Goal: Information Seeking & Learning: Check status

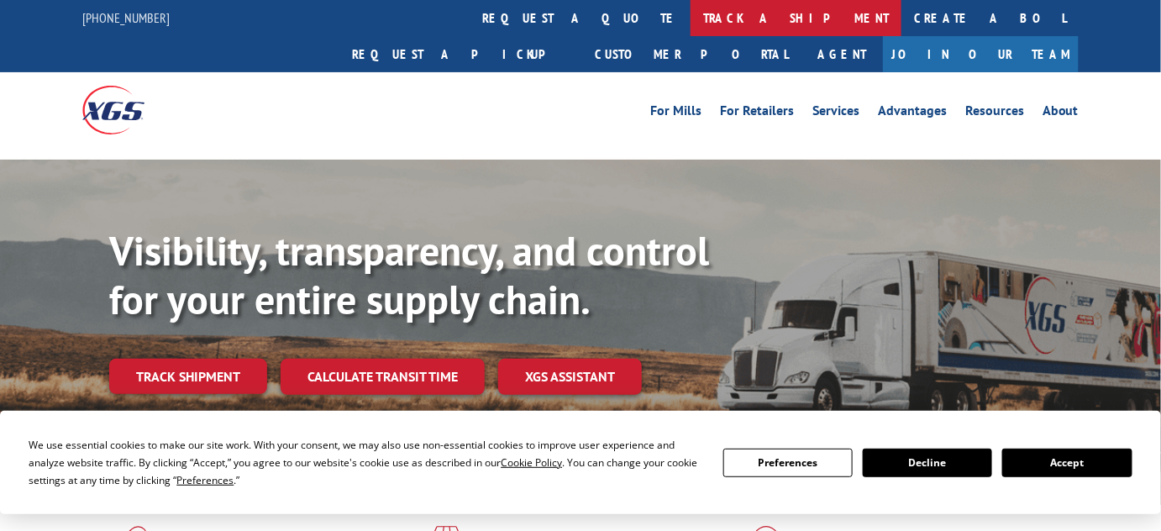
click at [690, 28] on link "track a shipment" at bounding box center [795, 18] width 211 height 36
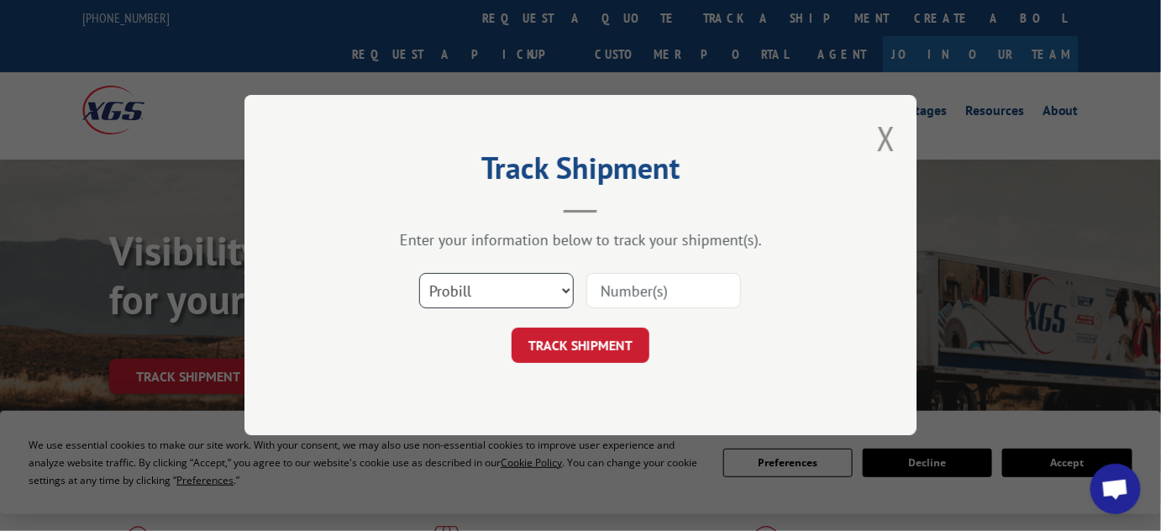
click at [477, 288] on select "Select category... Probill BOL PO" at bounding box center [496, 291] width 155 height 35
select select "bol"
click at [419, 274] on select "Select category... Probill BOL PO" at bounding box center [496, 291] width 155 height 35
drag, startPoint x: 641, startPoint y: 277, endPoint x: 632, endPoint y: 293, distance: 18.4
click at [642, 277] on input at bounding box center [663, 291] width 155 height 35
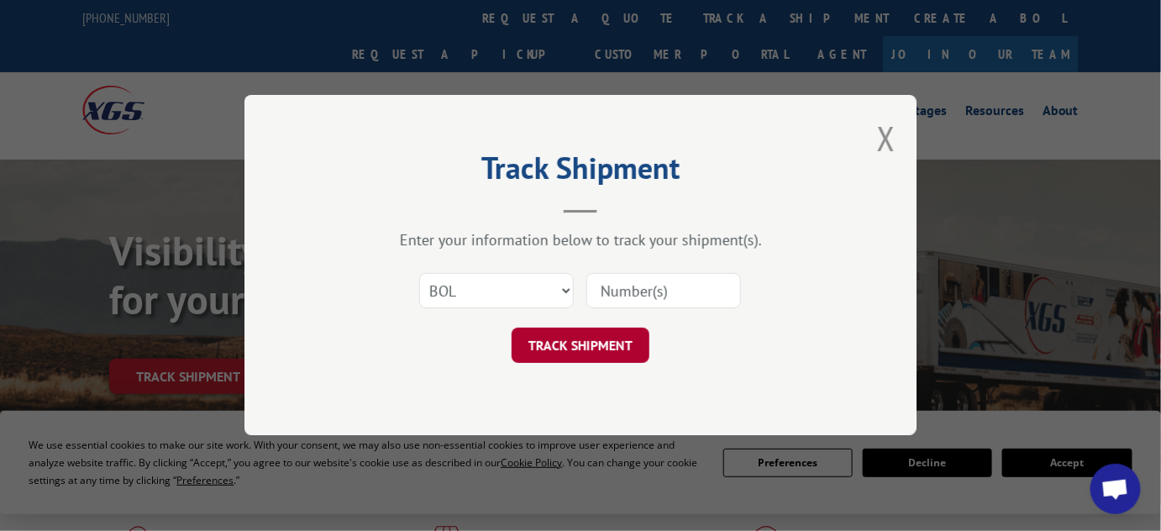
paste input "2874882"
type input "2874882"
click at [578, 349] on button "TRACK SHIPMENT" at bounding box center [580, 345] width 138 height 35
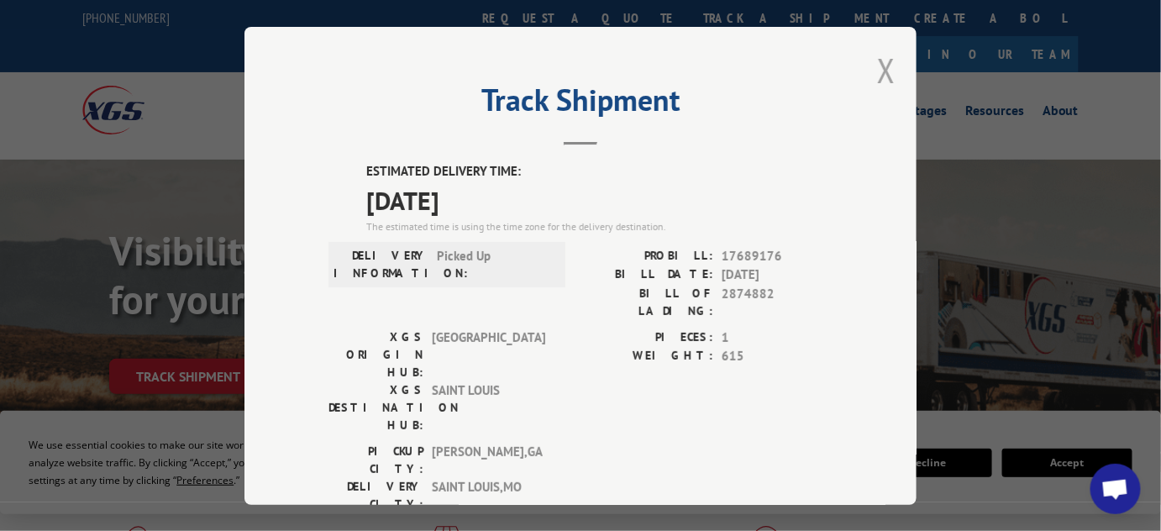
click at [884, 66] on button "Close modal" at bounding box center [886, 70] width 18 height 45
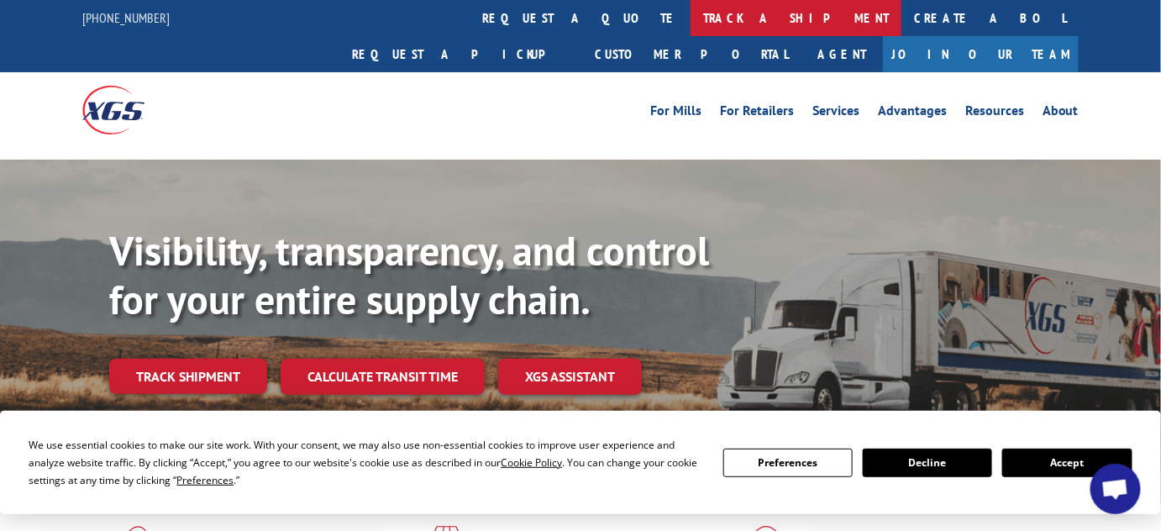
click at [690, 17] on link "track a shipment" at bounding box center [795, 18] width 211 height 36
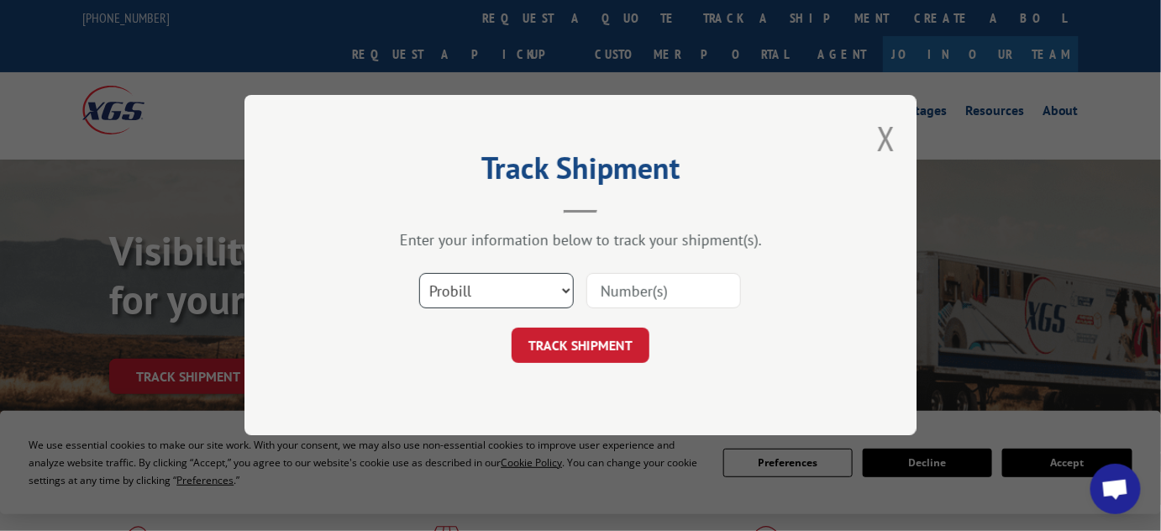
click at [480, 297] on select "Select category... Probill BOL PO" at bounding box center [496, 291] width 155 height 35
select select "bol"
click at [419, 274] on select "Select category... Probill BOL PO" at bounding box center [496, 291] width 155 height 35
click at [672, 297] on input at bounding box center [663, 291] width 155 height 35
paste input "2877132"
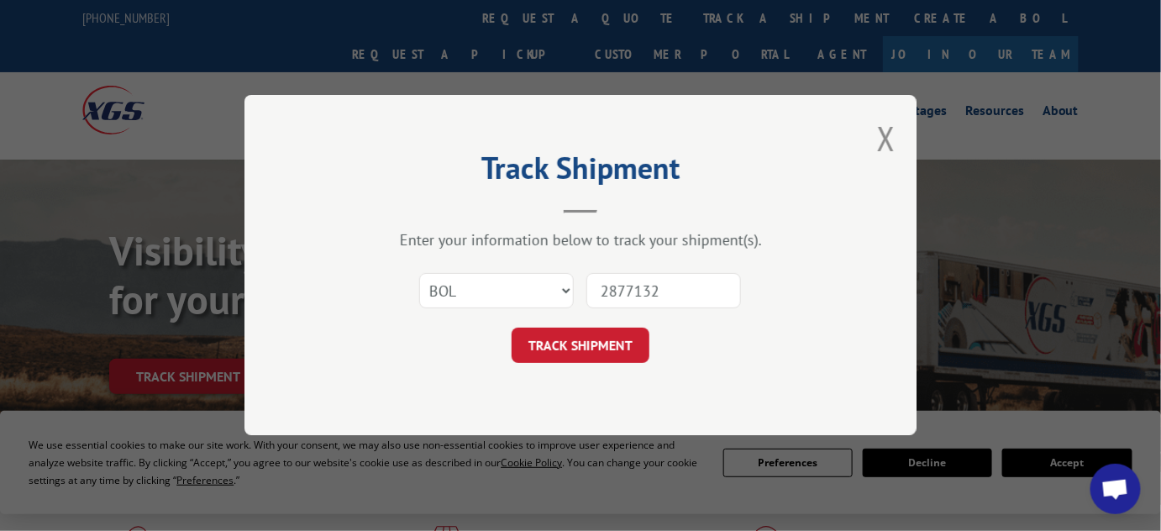
type input "2877132"
click at [614, 326] on form "Select category... Probill BOL PO 2877132 TRACK SHIPMENT" at bounding box center [580, 314] width 504 height 100
click at [607, 340] on button "TRACK SHIPMENT" at bounding box center [580, 345] width 138 height 35
